Goal: Task Accomplishment & Management: Manage account settings

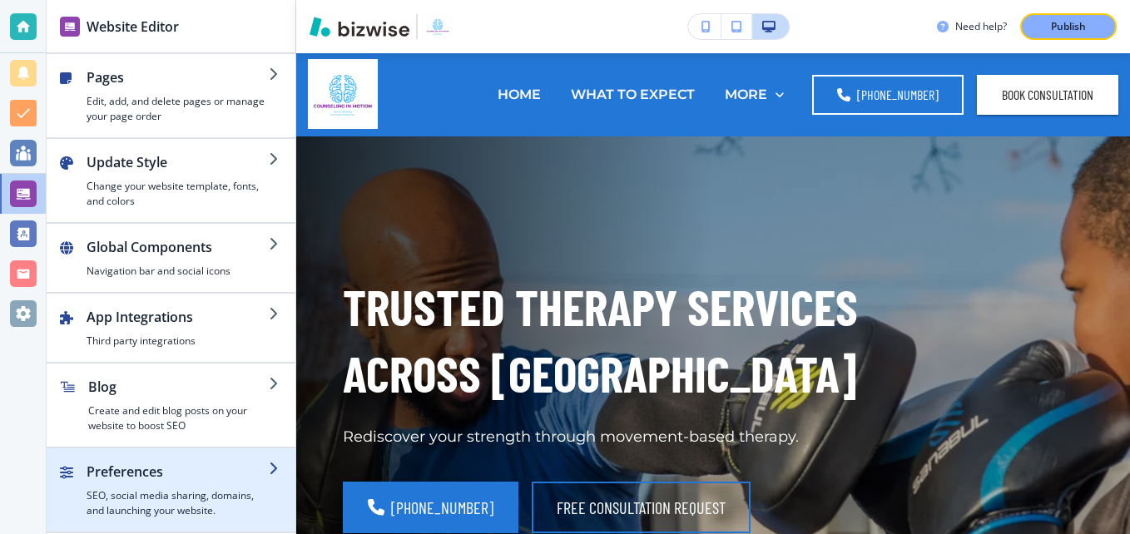
click at [171, 475] on h2 "Preferences" at bounding box center [178, 472] width 182 height 20
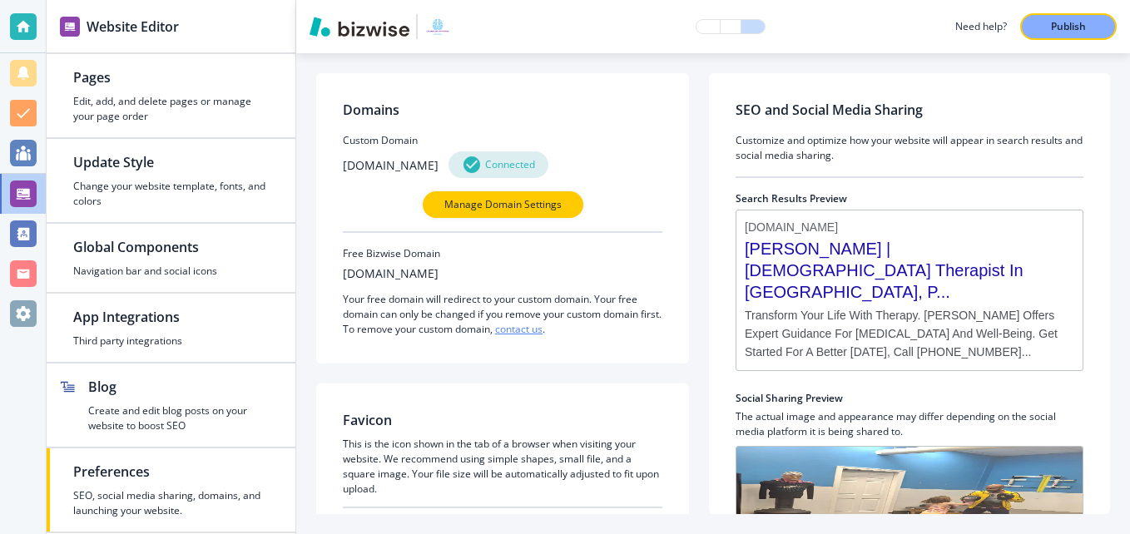
click at [935, 262] on span "[PERSON_NAME] | [DEMOGRAPHIC_DATA] Therapist In [GEOGRAPHIC_DATA], P..." at bounding box center [910, 270] width 330 height 65
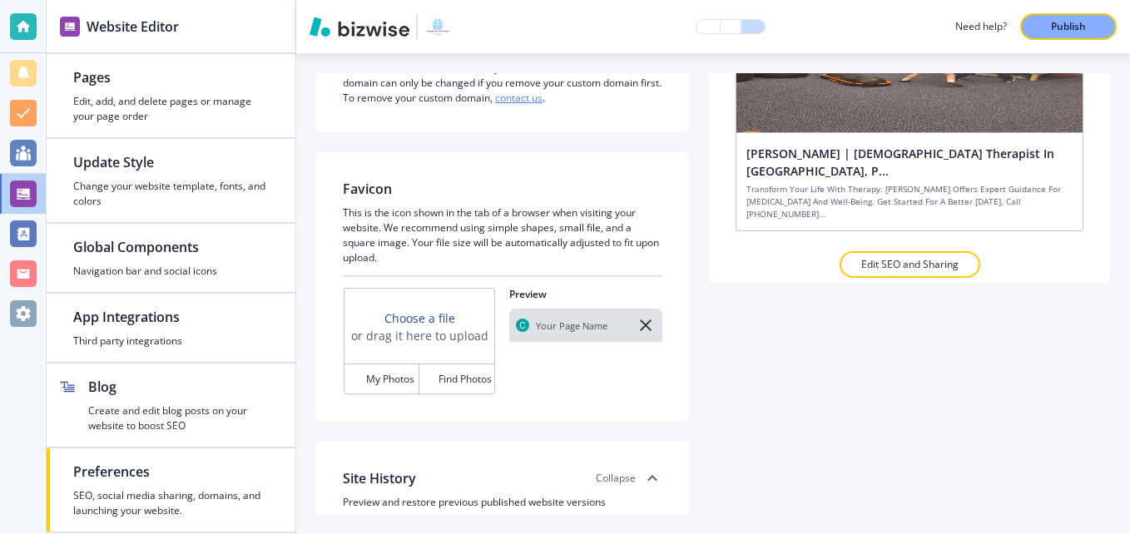
scroll to position [333, 0]
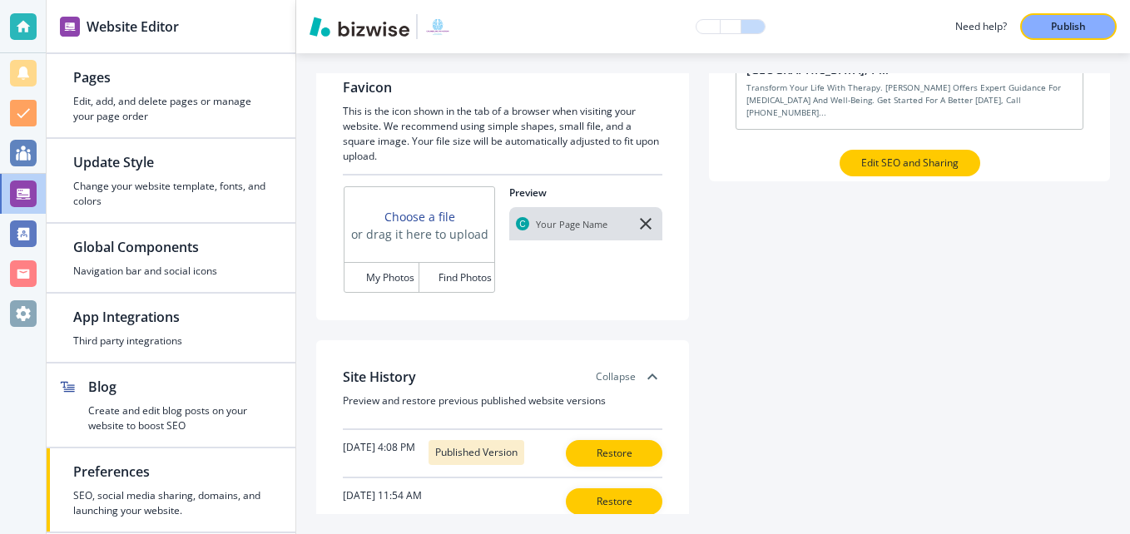
click at [876, 156] on p "Edit SEO and Sharing" at bounding box center [909, 163] width 97 height 15
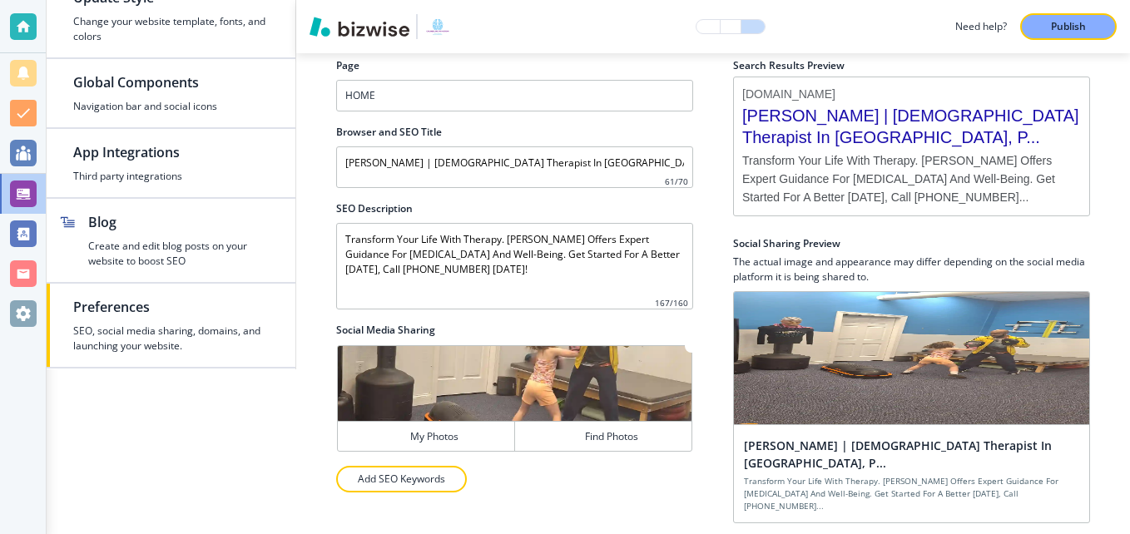
scroll to position [174, 0]
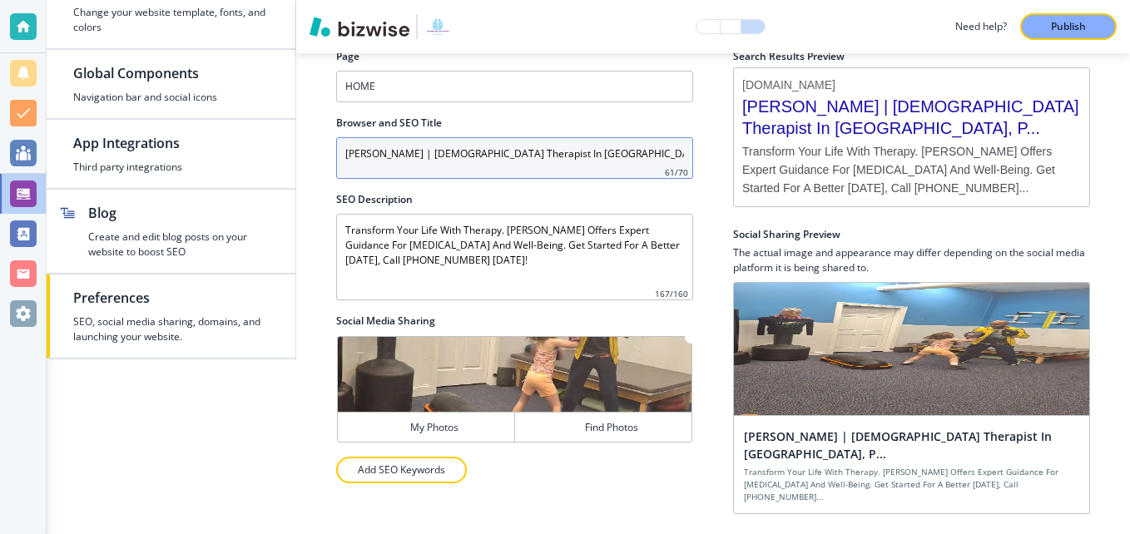
click at [424, 156] on input "[PERSON_NAME] | [DEMOGRAPHIC_DATA] Therapist In [GEOGRAPHIC_DATA], [GEOGRAPHIC_…" at bounding box center [514, 158] width 357 height 42
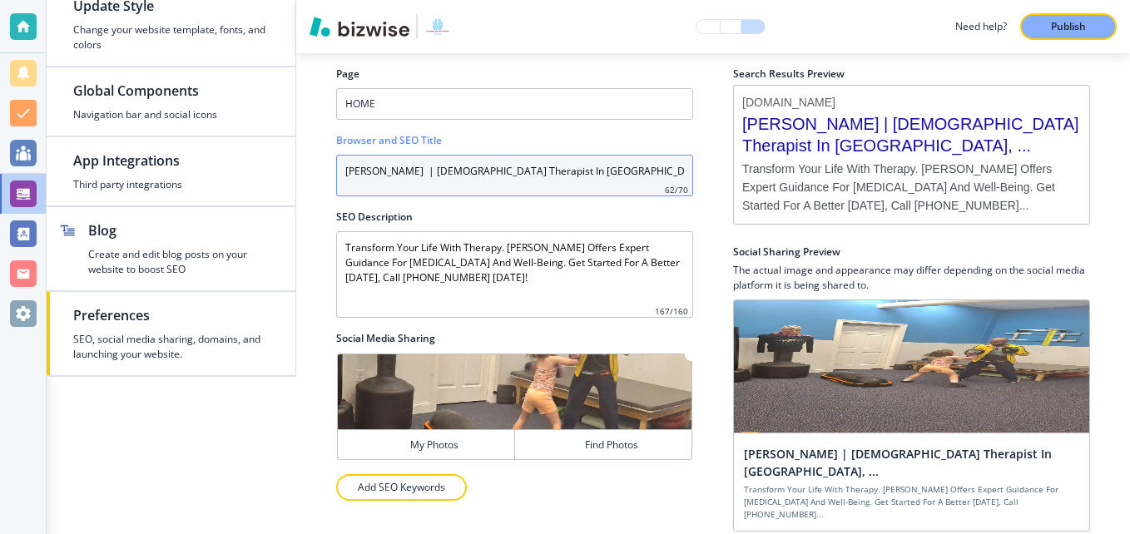
type input "[PERSON_NAME] | [DEMOGRAPHIC_DATA] Therapist In [GEOGRAPHIC_DATA], [GEOGRAPHIC_…"
